Goal: Find specific page/section: Find specific page/section

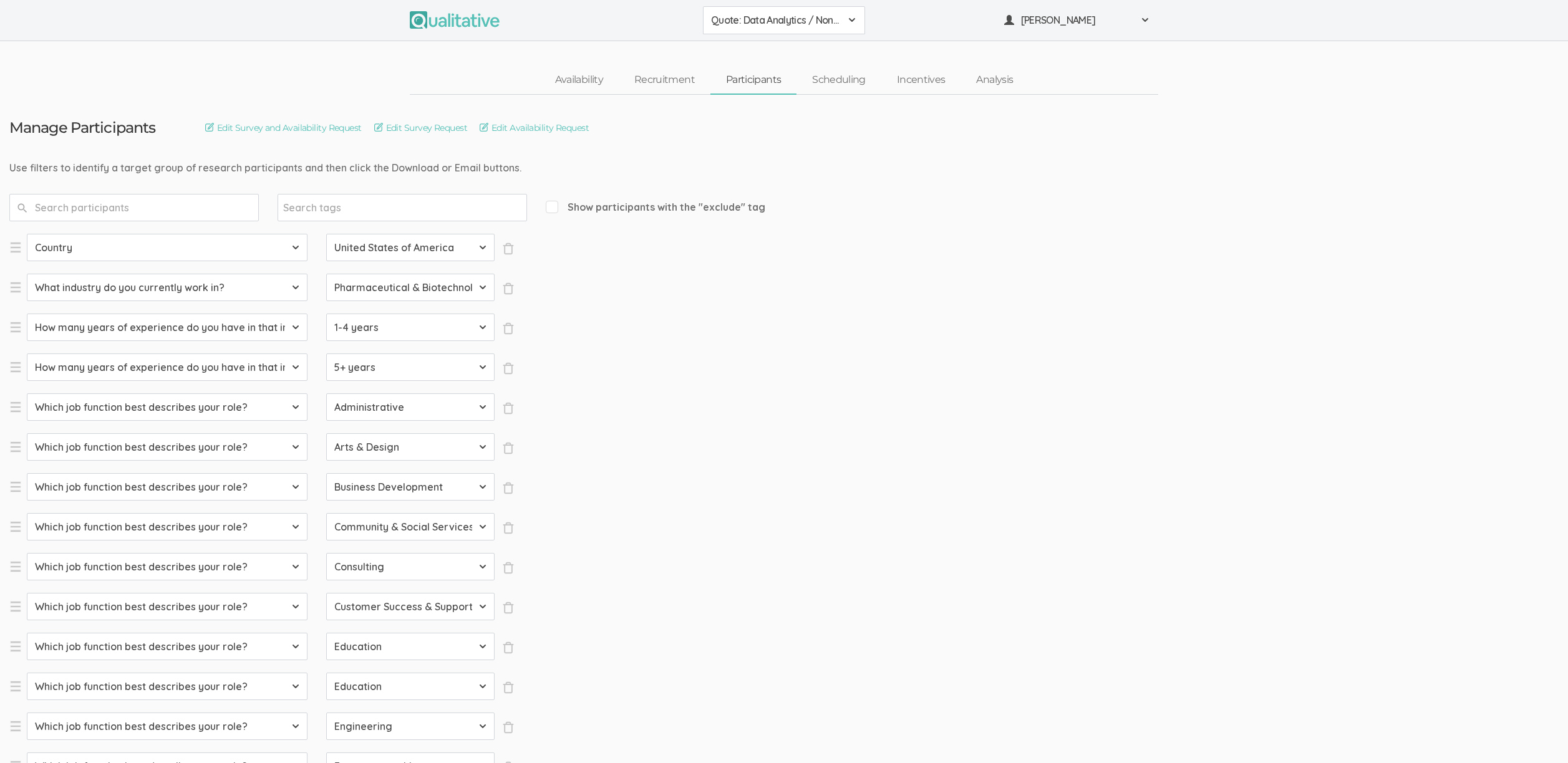
select select "SFQ Country"
select select "US"
select select "SFQ What industry do you currently work in?"
select select "Pharmaceutical & Biotechnology"
select select "SFQ How many years of experience do you have in that industry?"
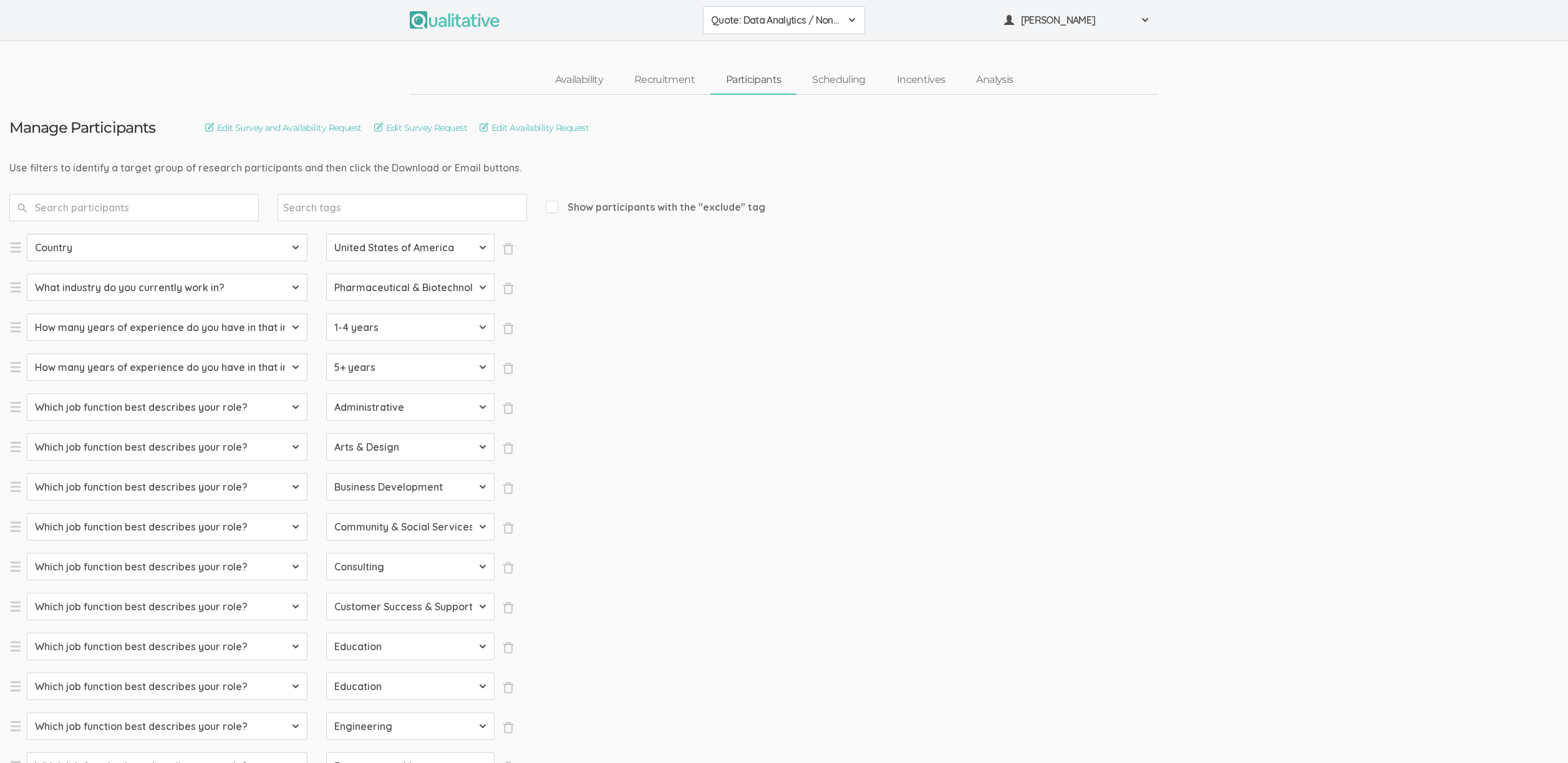
select select "1-4 years"
select select "SFQ How many years of experience do you have in that industry?"
select select "5+ years"
select select "SFQ Which job function best describes your role?"
select select "Administrative"
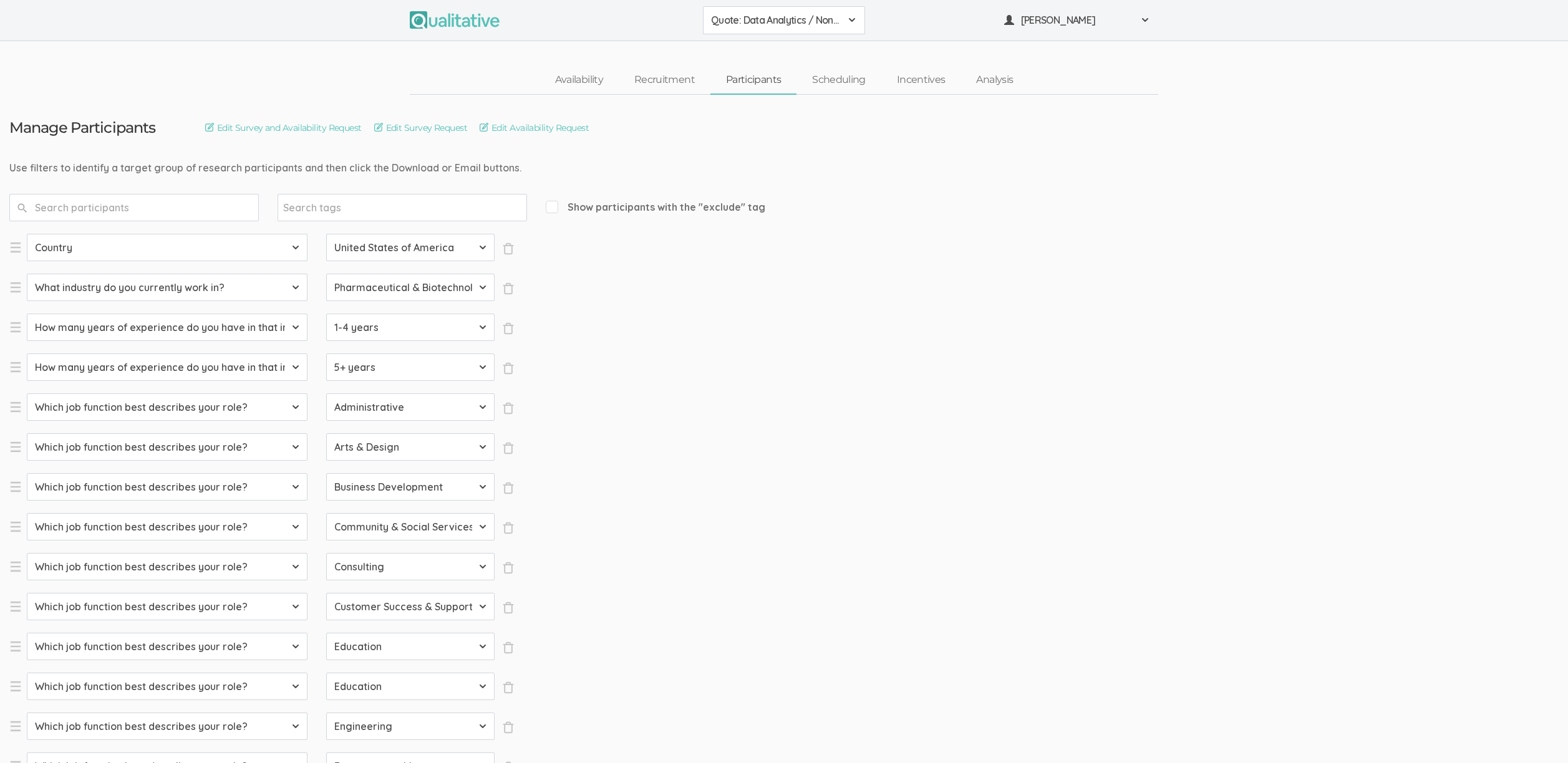
select select "SFQ Which job function best describes your role?"
select select "Arts & Design"
select select "SFQ Which job function best describes your role?"
select select "Business Development"
select select "SFQ Which job function best describes your role?"
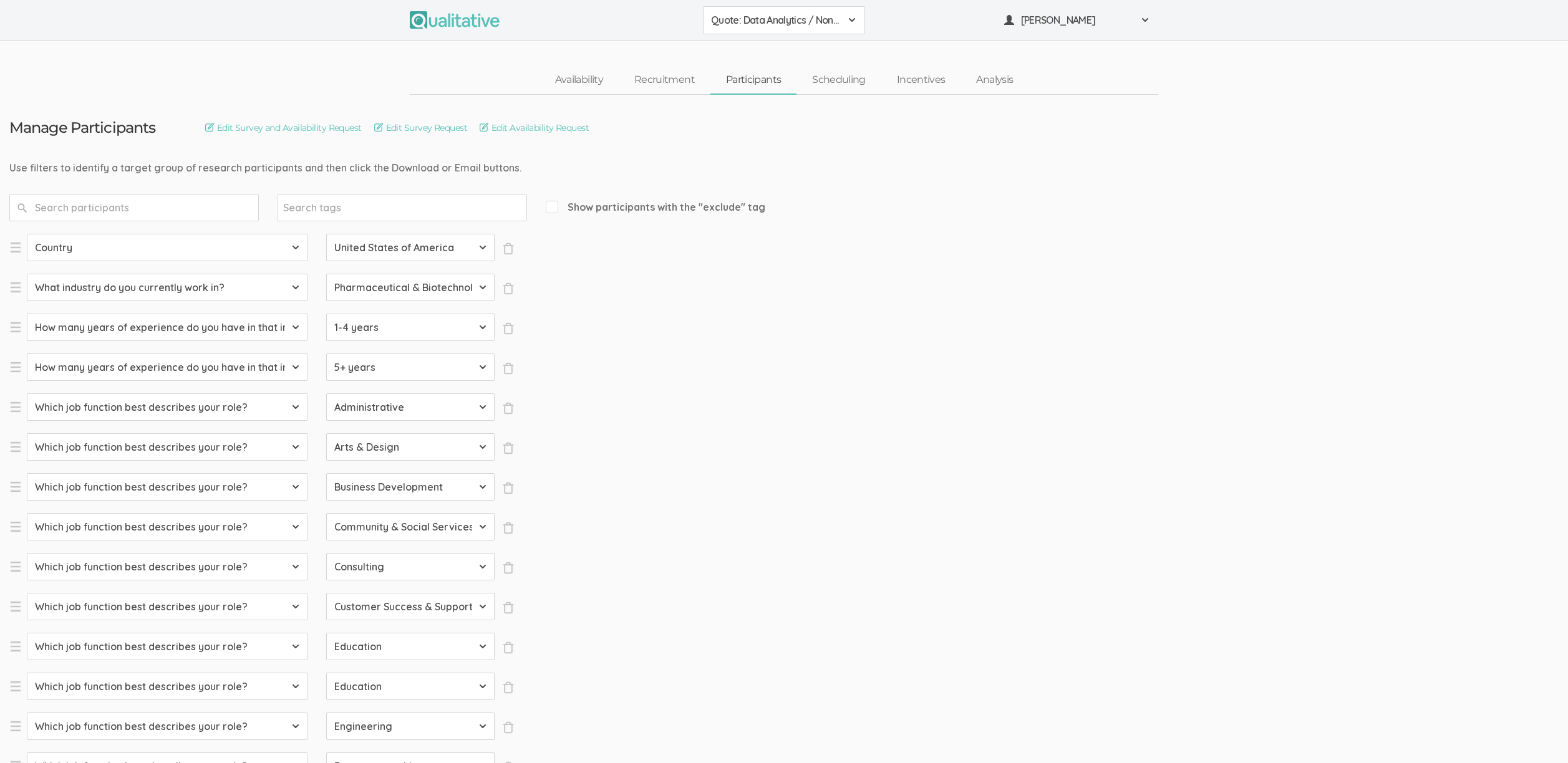
select select "Community & Social Services"
select select "SFQ Which job function best describes your role?"
select select "Consulting"
select select "SFQ Which job function best describes your role?"
select select "Customer Success & Support"
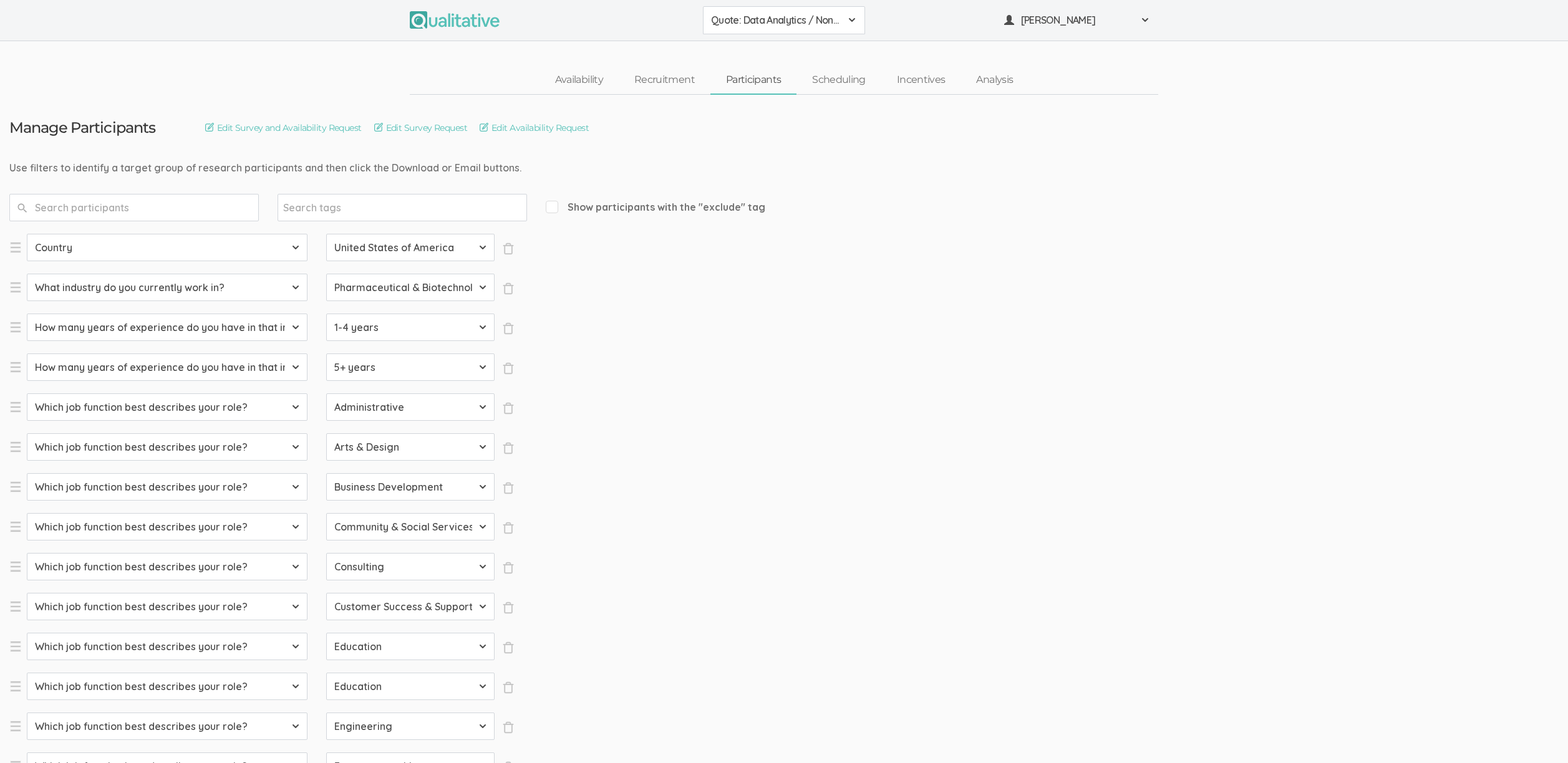
select select "SFQ Which job function best describes your role?"
select select "Education"
select select "SFQ Which job function best describes your role?"
select select "Education"
select select "SFQ Which job function best describes your role?"
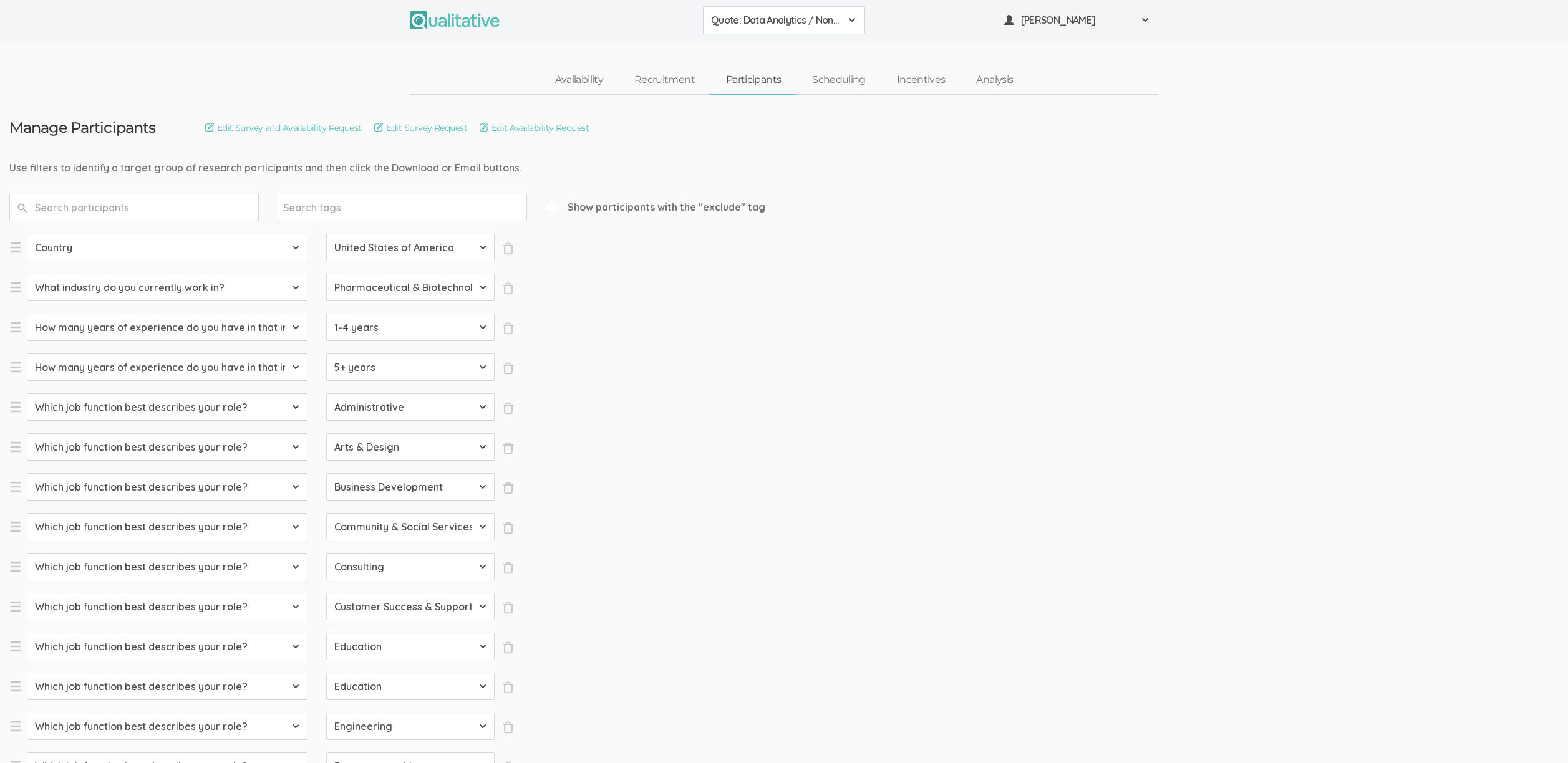
select select "Engineering"
select select "SFQ Which job function best describes your role?"
select select "Entrepreneurship"
select select "SFQ Which job function best describes your role?"
select select "Healthcare Services"
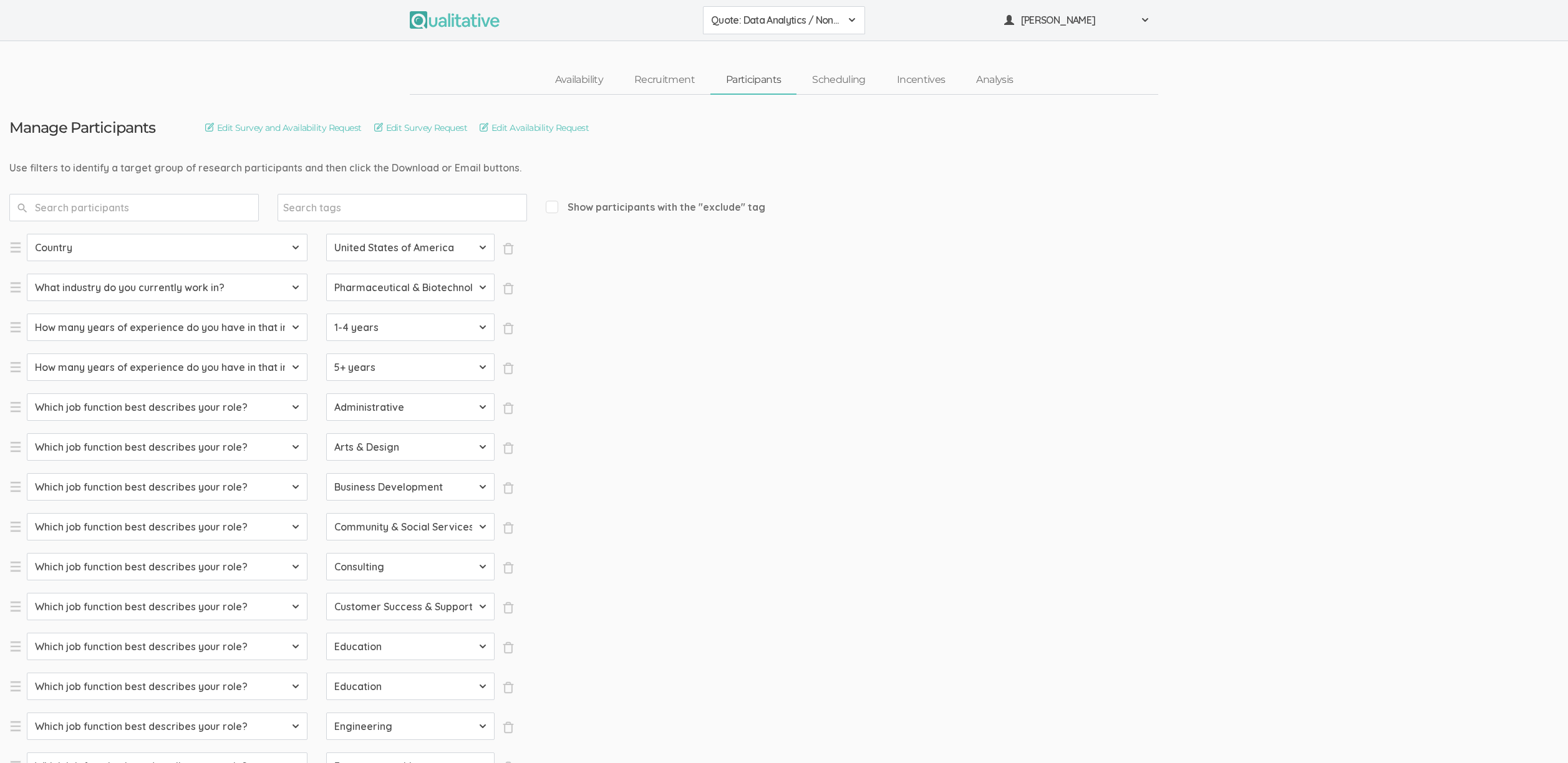
select select "SFQ Which job function best describes your role?"
select select "Human Resources"
select select "SFQ Which job function best describes your role?"
select select "Information Technology"
select select "SFQ Which job function best describes your role?"
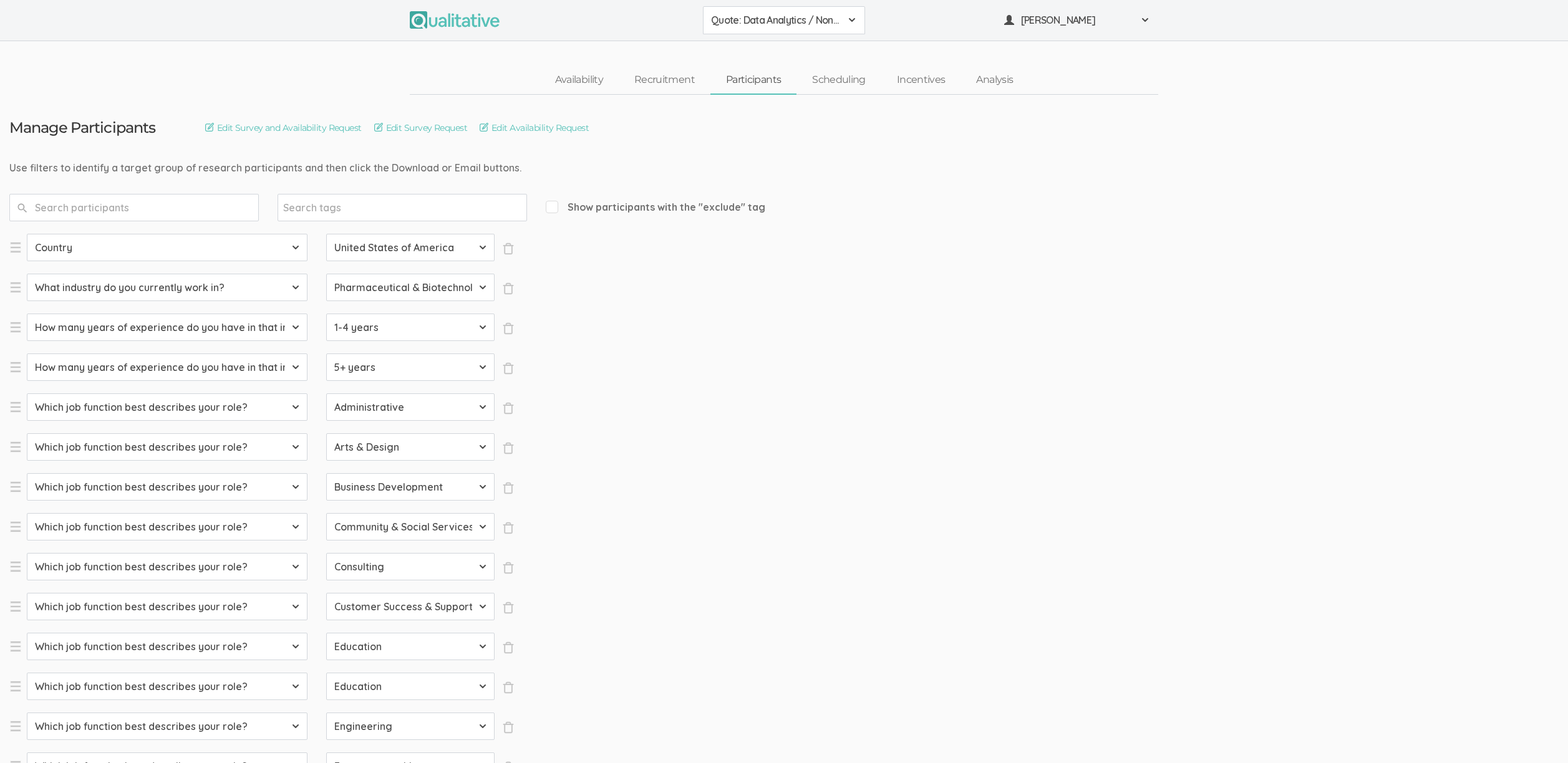
select select "Legal"
select select "SFQ Which job function best describes your role?"
select select "Marketing"
select select "SFQ Which job function best describes your role?"
select select "Media & Communication"
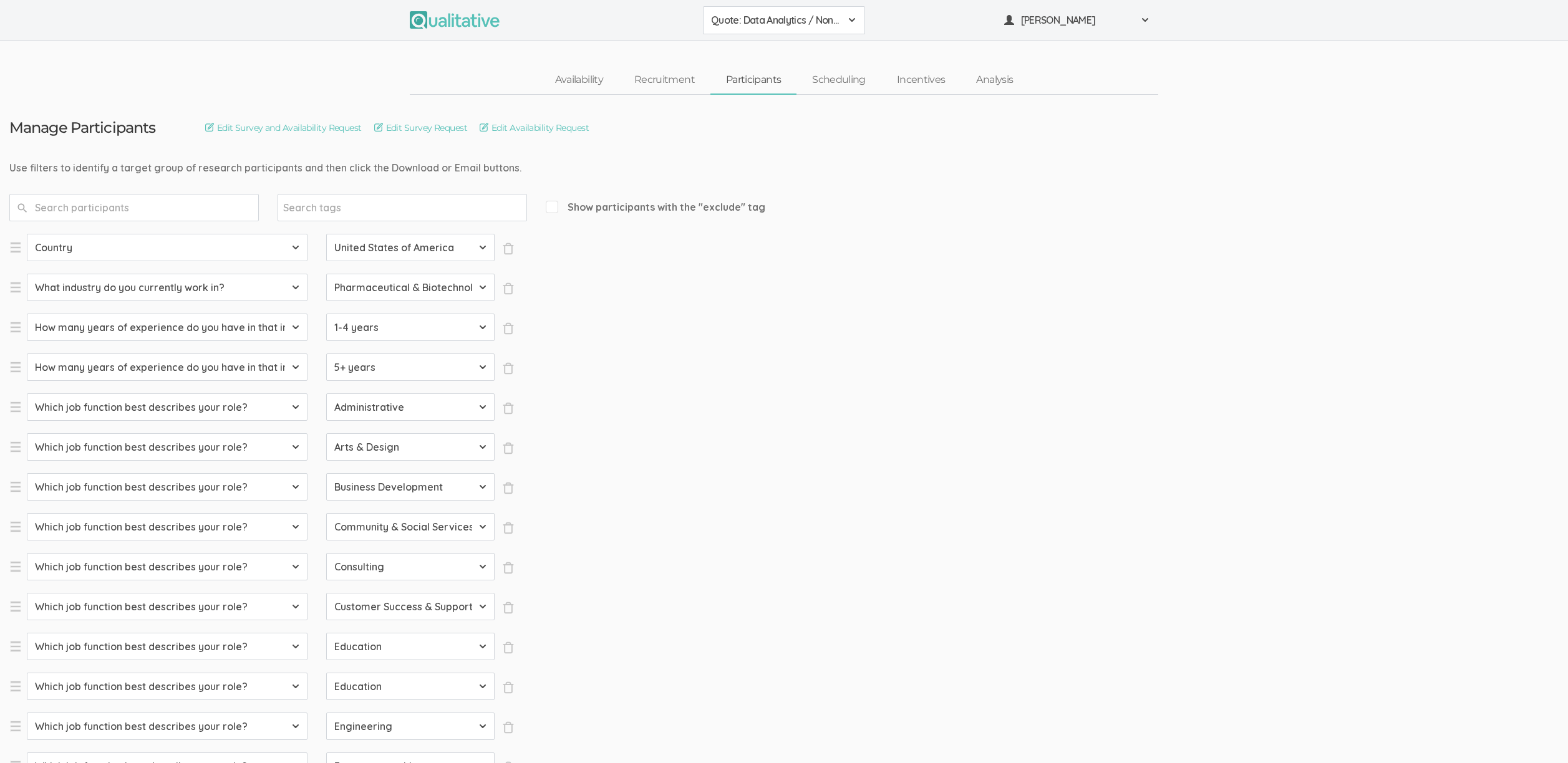
select select "SFQ Which job function best describes your role?"
select select "Military & Protective Services"
select select "SFQ Which job function best describes your role?"
select select "Operations"
select select "SFQ Which job function best describes your role?"
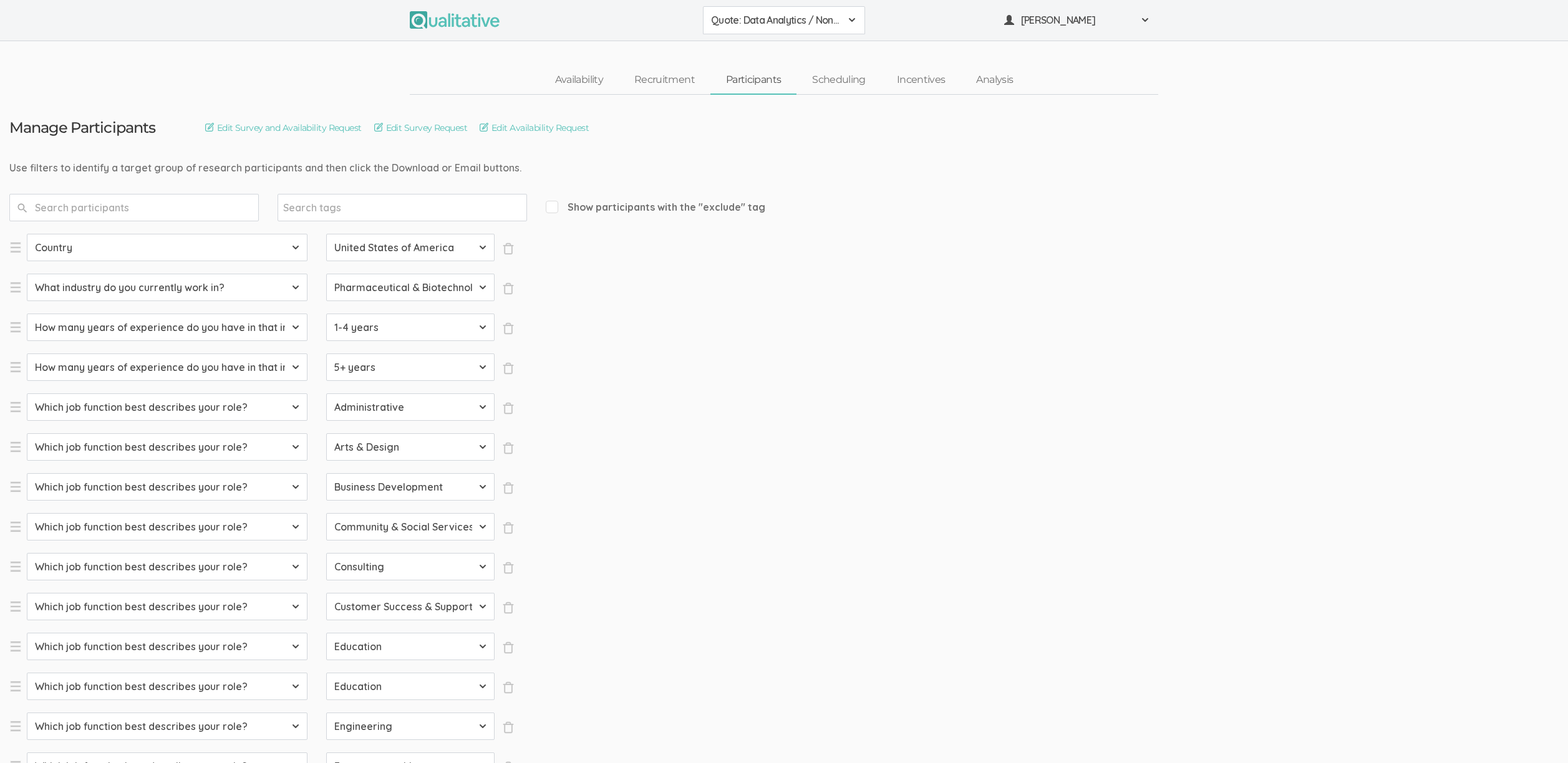
select select "Product Management"
select select "SFQ Which job function best describes your role?"
select select "Program & Project Management"
select select "SFQ Which job function best describes your role?"
select select "Purchasing"
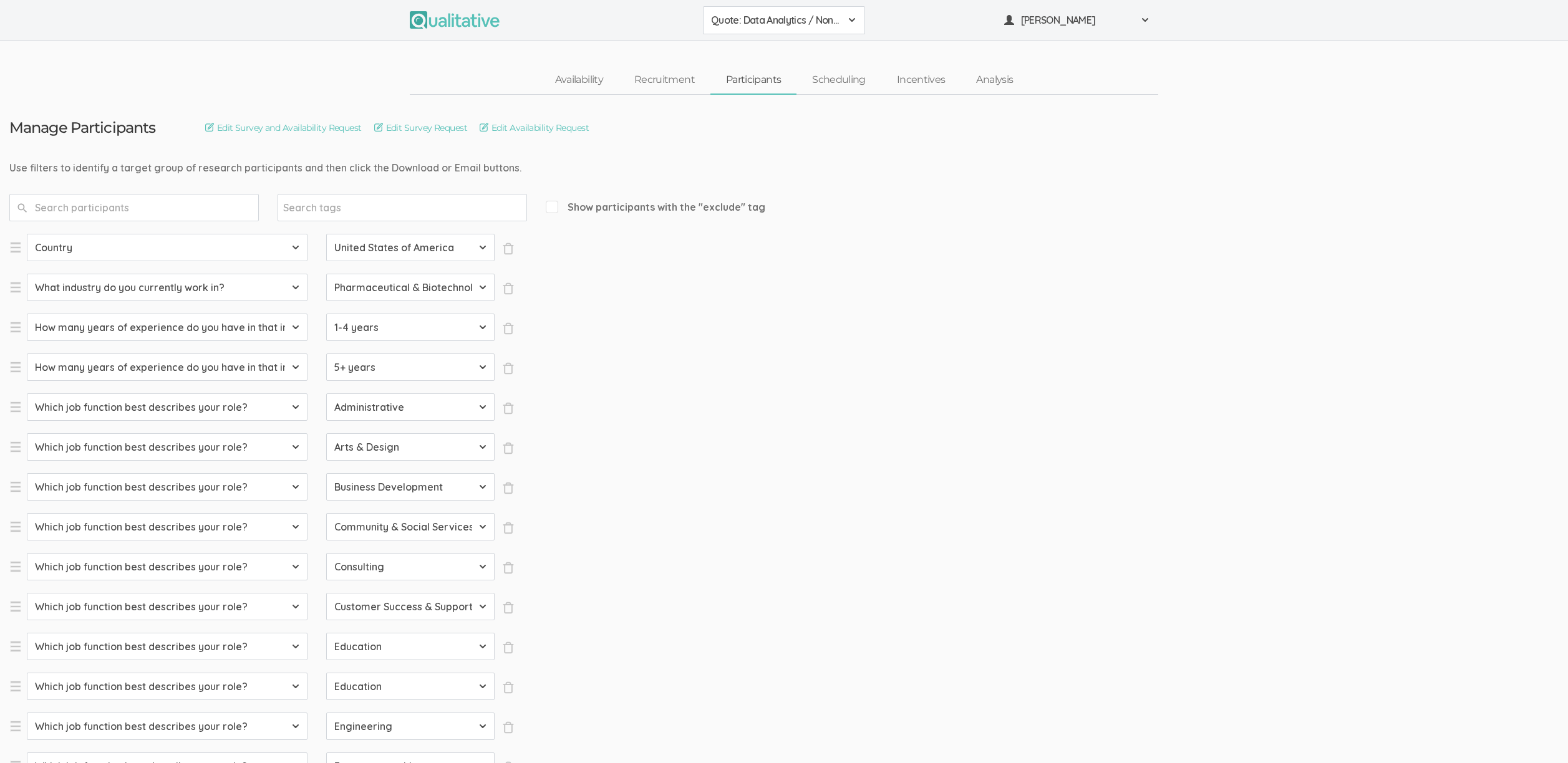
select select "SFQ Which job function best describes your role?"
select select "Quality Assurance"
select select "SFQ Which job function best describes your role?"
select select "Real Estate"
select select "SFQ Which job function best describes your role?"
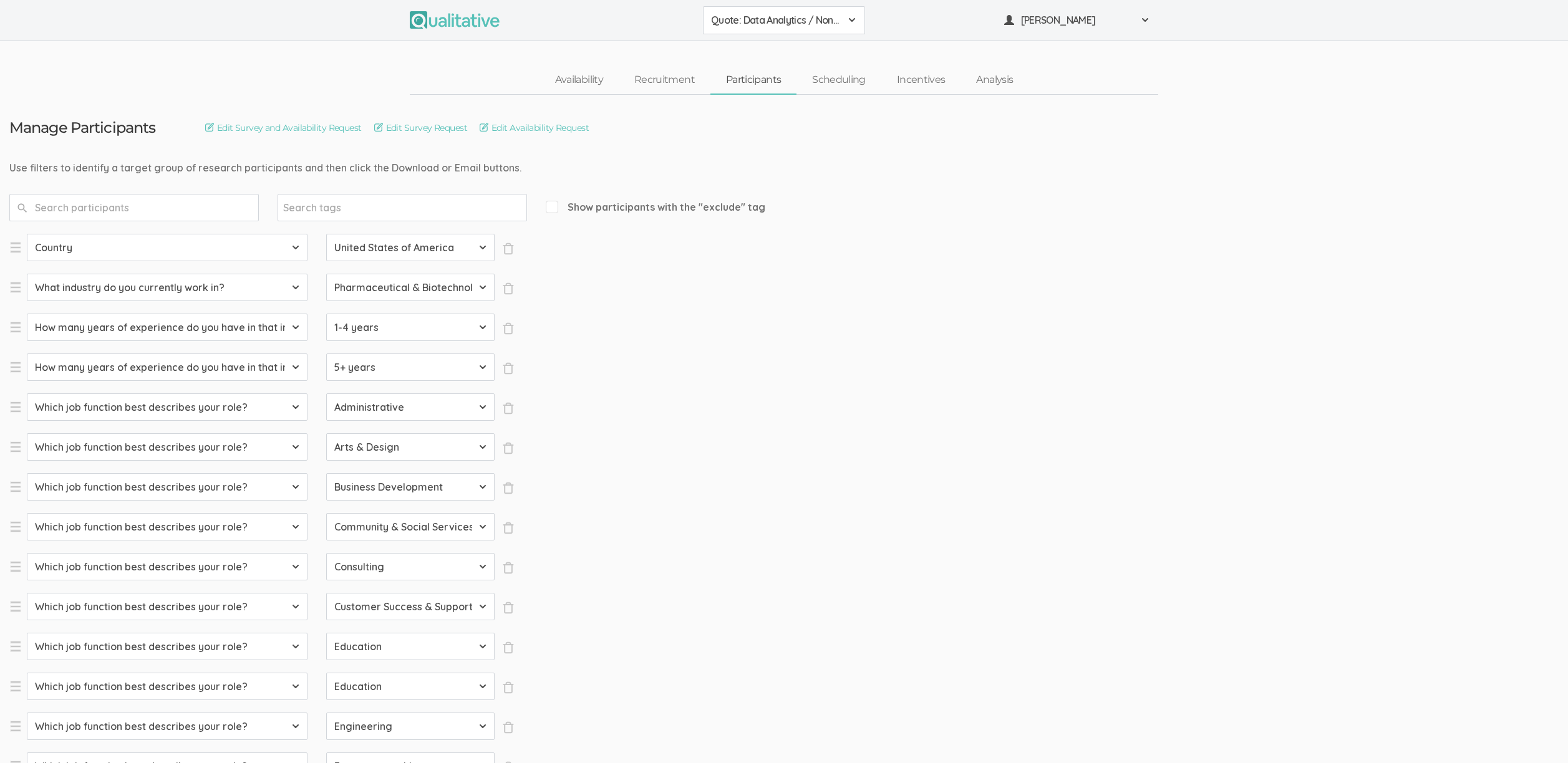
select select "Research"
select select "SFQ Which job function best describes your role?"
select select "Sales"
select select "SFQ What is your current job level/seniority?"
select select "Entry"
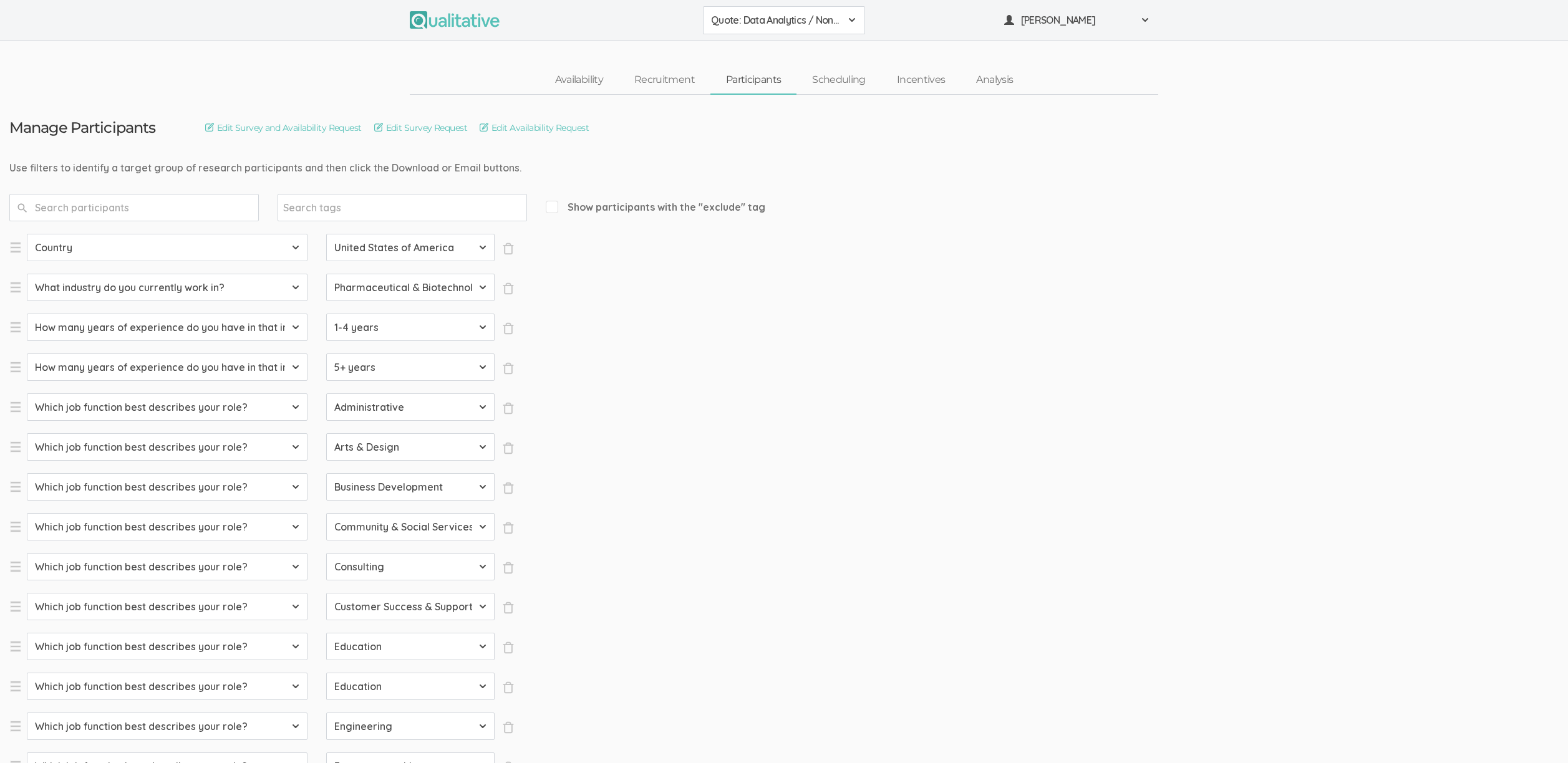
select select "SFQ What is your current job level/seniority?"
select select "Senior"
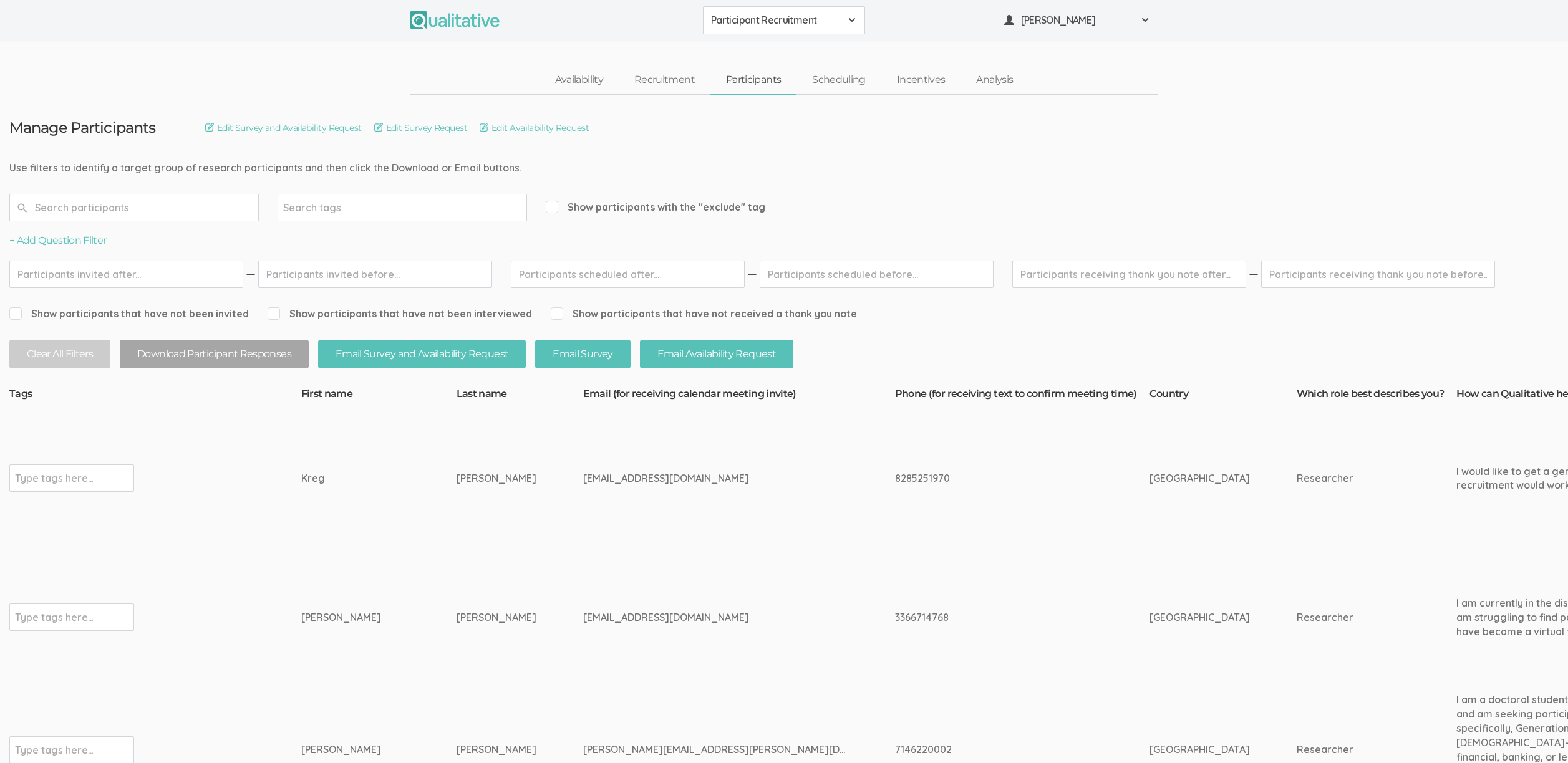
click at [296, 542] on td "Type tags here..." at bounding box center [155, 479] width 292 height 147
drag, startPoint x: 308, startPoint y: 478, endPoint x: 584, endPoint y: 479, distance: 276.0
click at [584, 479] on div "kgoad3@liberty.edu" at bounding box center [715, 479] width 265 height 15
click at [360, 549] on td "Kreg" at bounding box center [379, 479] width 155 height 147
